Goal: Navigation & Orientation: Go to known website

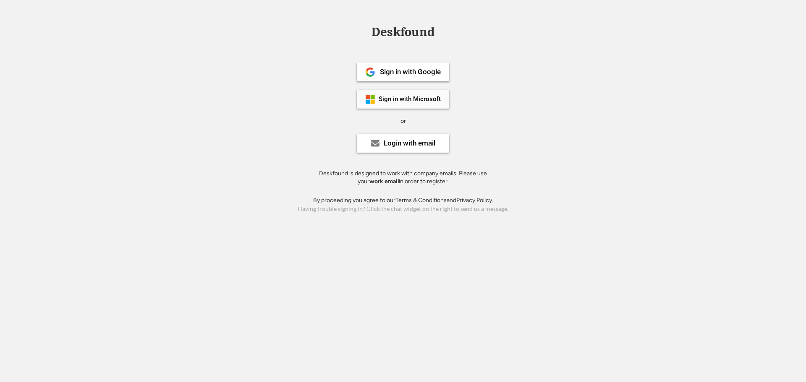
click at [409, 92] on div "Sign in with Microsoft" at bounding box center [403, 99] width 92 height 19
